Goal: Information Seeking & Learning: Learn about a topic

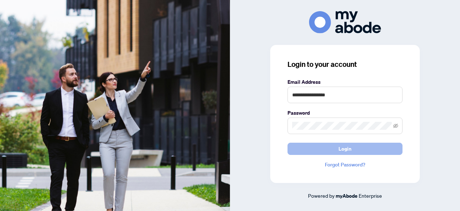
click at [336, 146] on button "Login" at bounding box center [345, 149] width 115 height 12
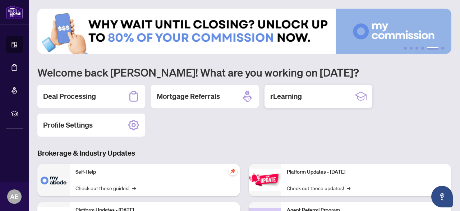
click at [292, 106] on div "rLearning" at bounding box center [319, 96] width 108 height 23
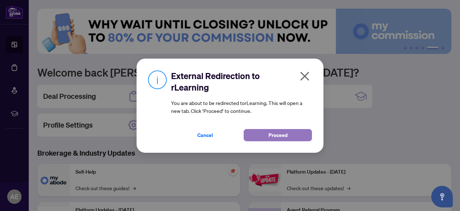
click at [280, 133] on span "Proceed" at bounding box center [277, 135] width 19 height 12
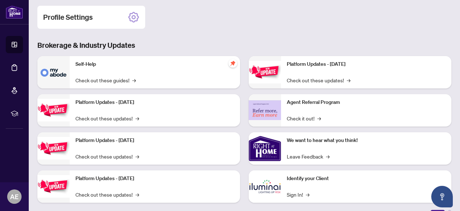
scroll to position [119, 0]
